Goal: Task Accomplishment & Management: Manage account settings

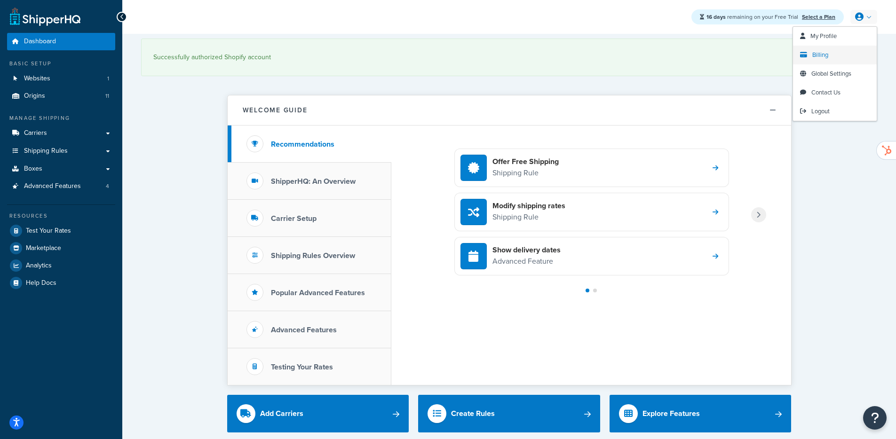
click at [834, 55] on link "Billing" at bounding box center [835, 55] width 84 height 19
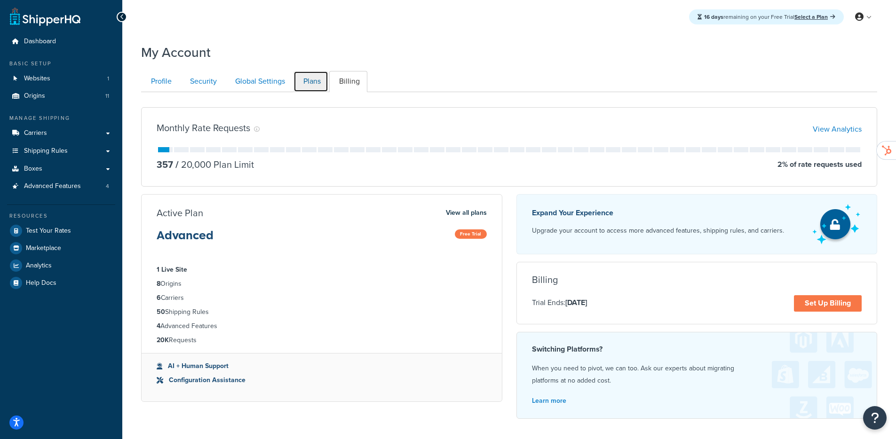
click at [314, 79] on link "Plans" at bounding box center [310, 81] width 35 height 21
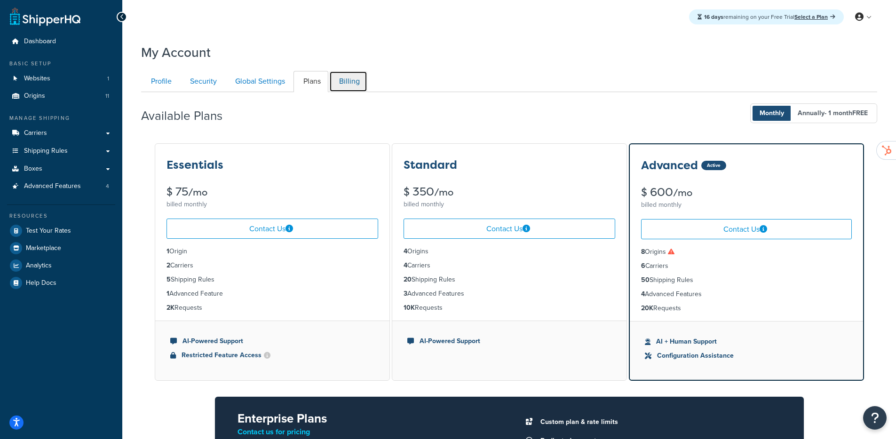
click at [357, 85] on link "Billing" at bounding box center [348, 81] width 38 height 21
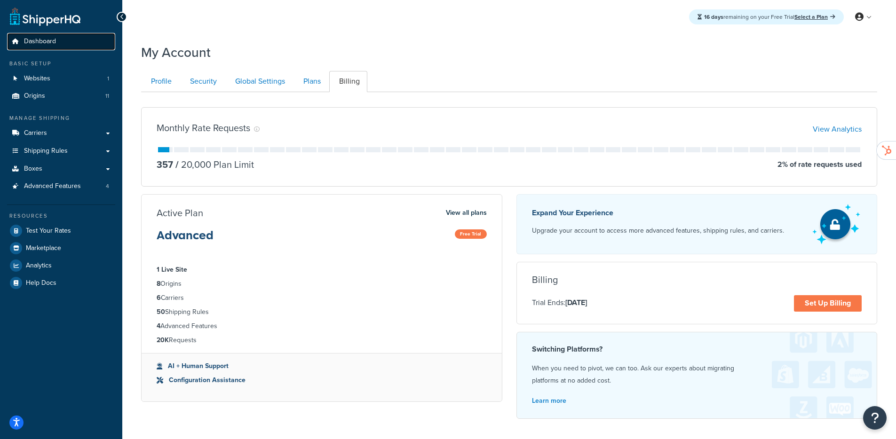
click at [55, 42] on link "Dashboard" at bounding box center [61, 41] width 108 height 17
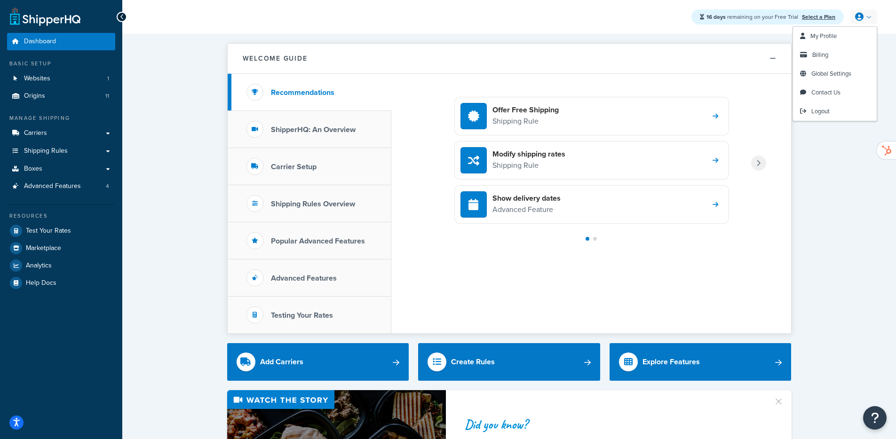
click at [866, 18] on link at bounding box center [863, 17] width 27 height 14
click at [817, 41] on link "My Profile" at bounding box center [835, 36] width 84 height 19
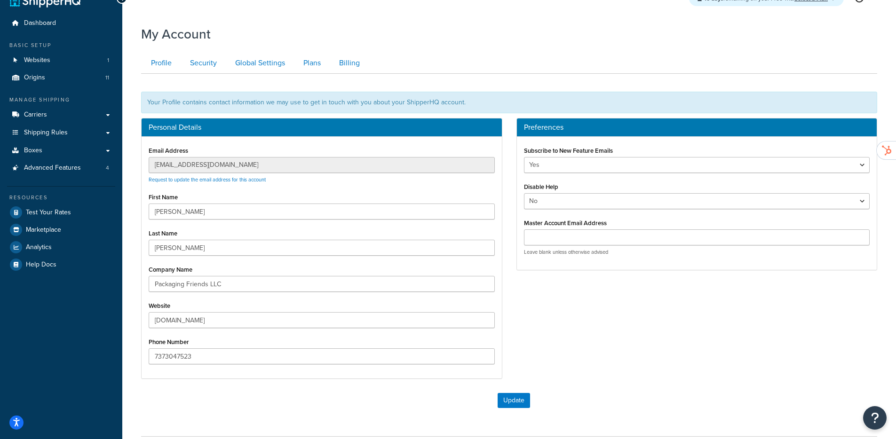
scroll to position [25, 0]
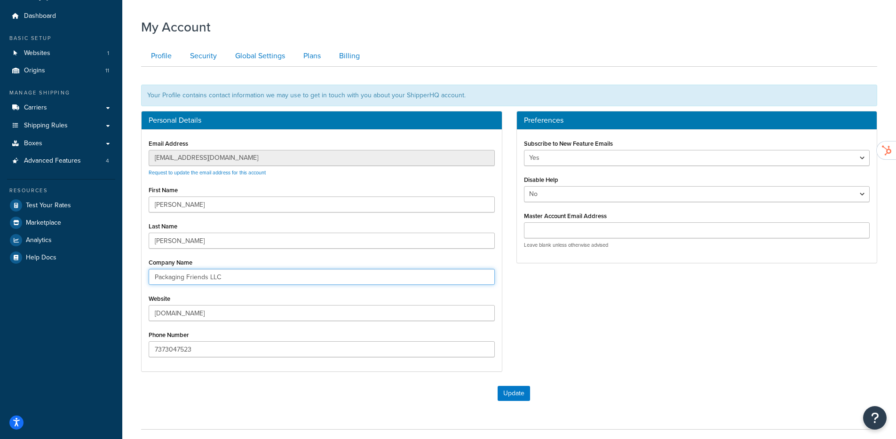
click at [230, 280] on input "Packaging Friends LLC" at bounding box center [322, 277] width 346 height 16
type input "Packaging Friends Inc."
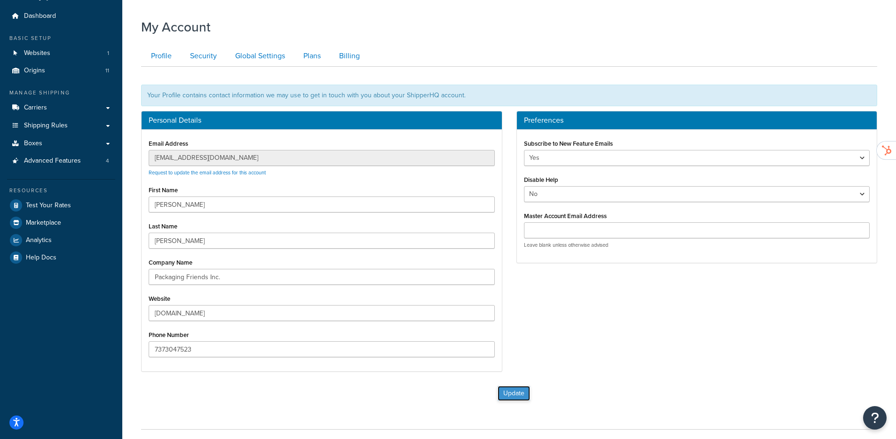
click at [511, 389] on button "Update" at bounding box center [513, 393] width 32 height 15
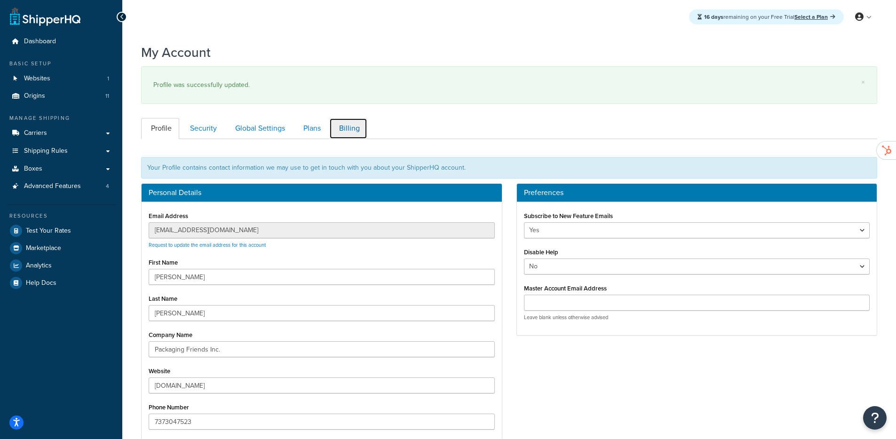
click at [350, 126] on link "Billing" at bounding box center [348, 128] width 38 height 21
